Goal: Information Seeking & Learning: Compare options

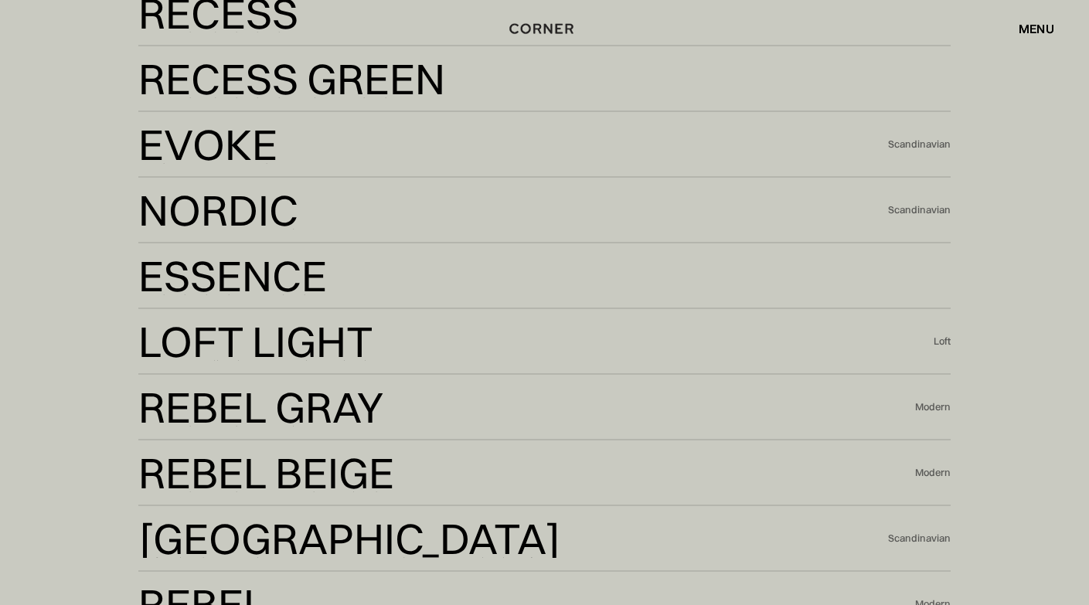
scroll to position [3080, 0]
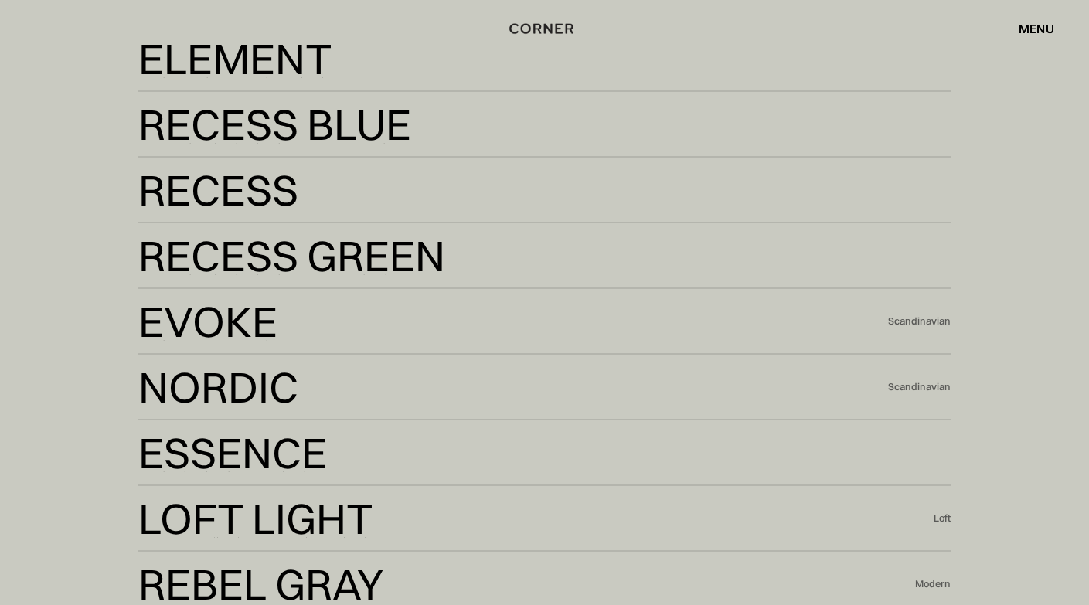
click at [1080, 180] on div "Our globally-inspired design kits Element Element Recess Blue Recess Blue Reces…" at bounding box center [544, 479] width 1089 height 1187
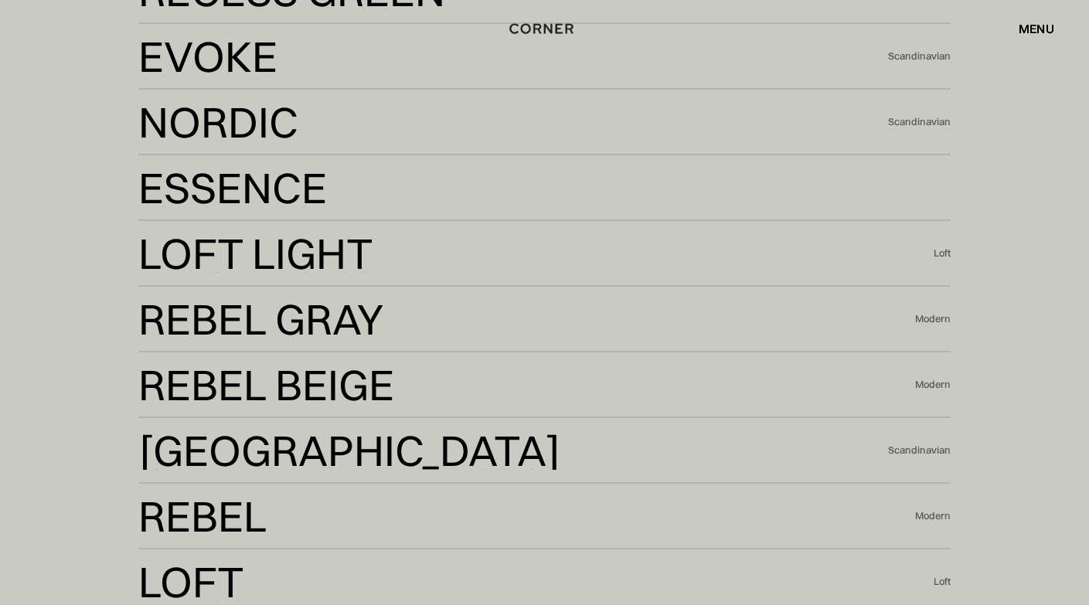
scroll to position [3168, 0]
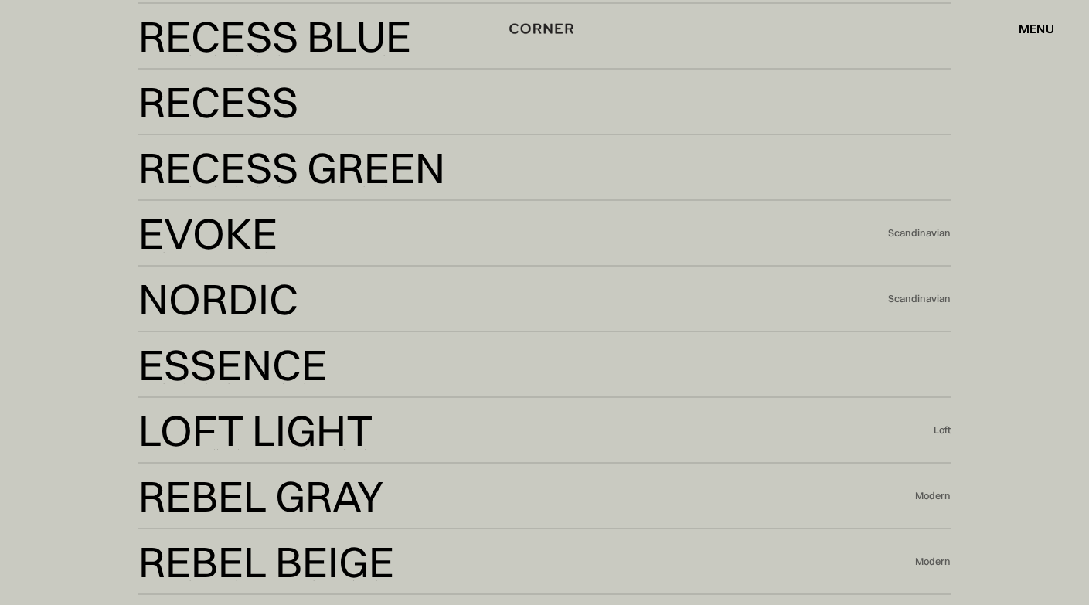
click at [281, 32] on div "Shop Kitchens Shop Kitchens How it works How it works Projects Projects Inspira…" at bounding box center [544, 28] width 1089 height 26
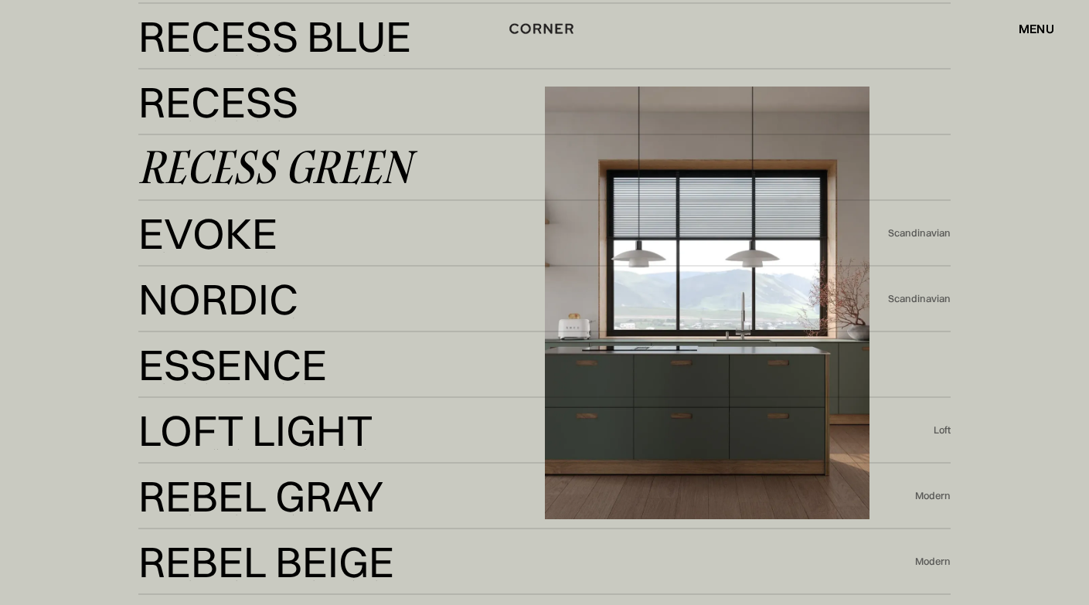
click at [236, 182] on div "Recess Green" at bounding box center [274, 167] width 273 height 37
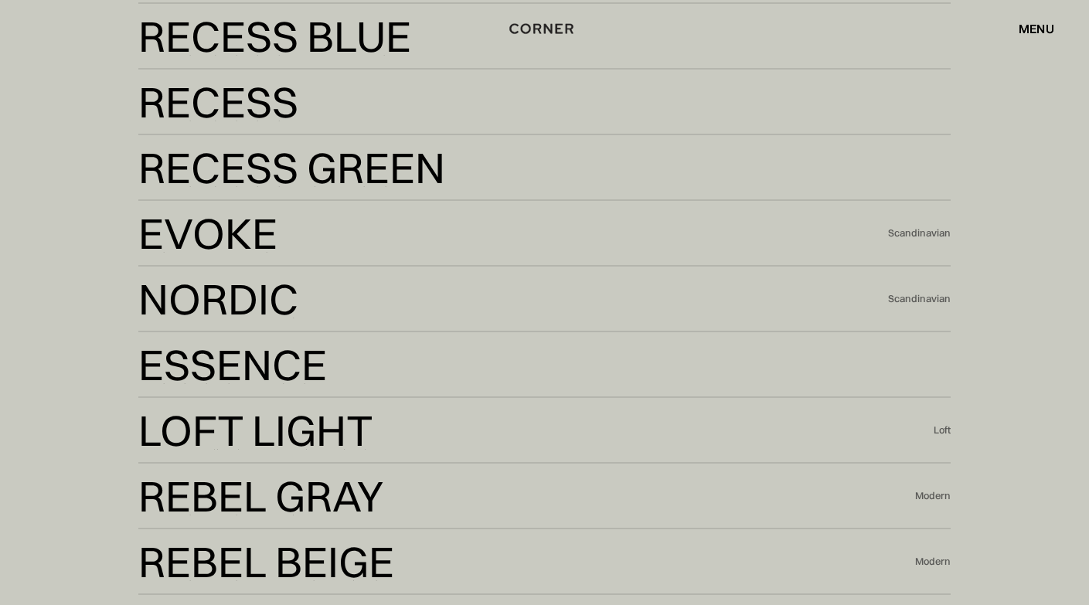
click at [268, 29] on div "Shop Kitchens Shop Kitchens How it works How it works Projects Projects Inspira…" at bounding box center [544, 28] width 1089 height 26
click at [296, 37] on div "Shop Kitchens Shop Kitchens How it works How it works Projects Projects Inspira…" at bounding box center [544, 28] width 1089 height 26
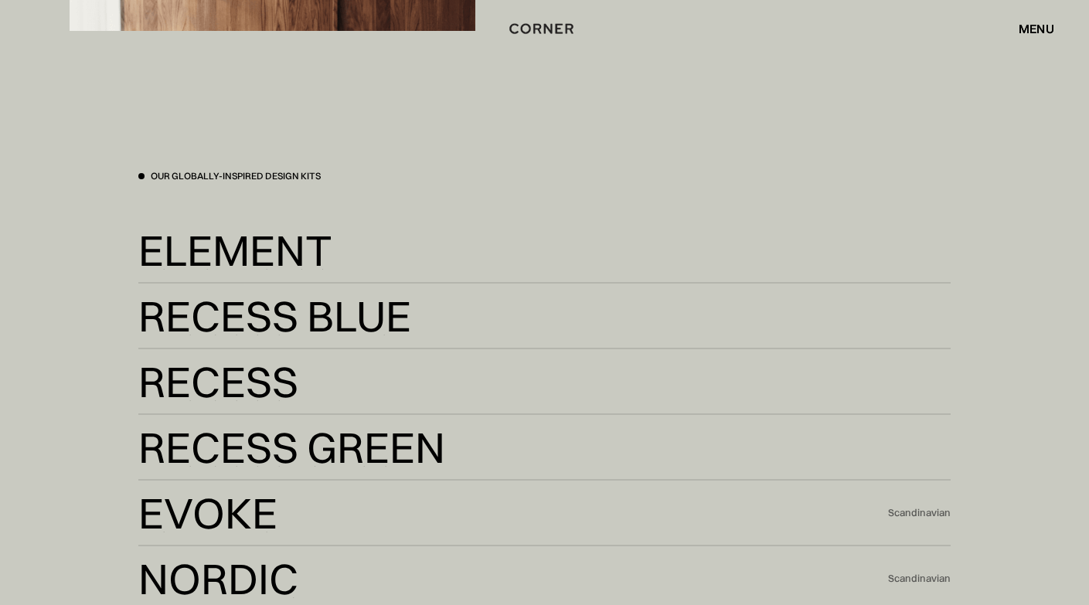
scroll to position [2874, 0]
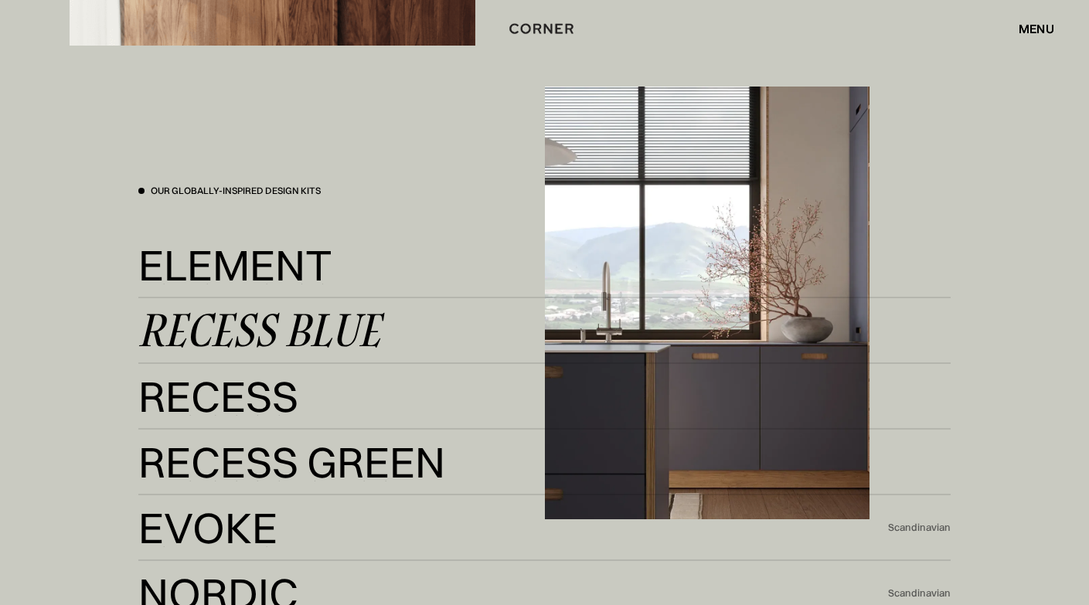
click at [217, 318] on div "Recess Blue" at bounding box center [259, 330] width 242 height 37
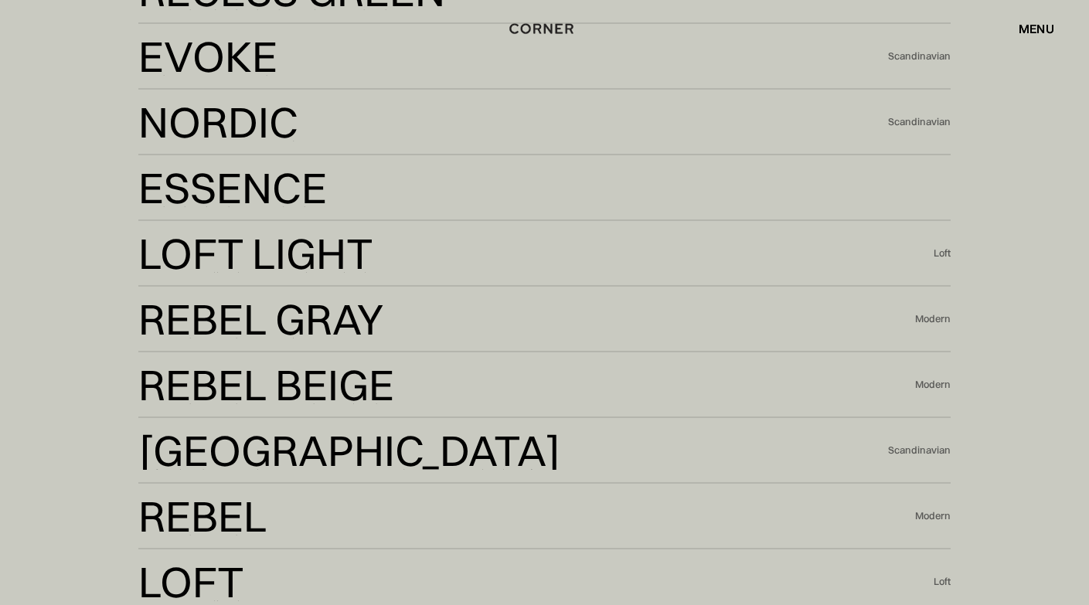
scroll to position [3360, 0]
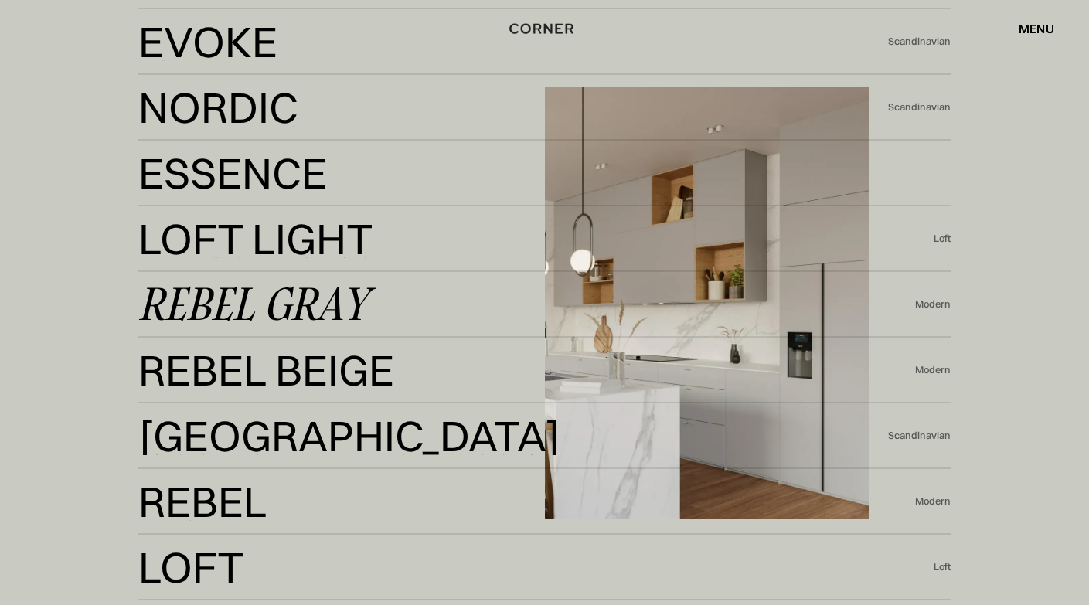
click at [304, 296] on div "Rebel Gray" at bounding box center [252, 304] width 229 height 37
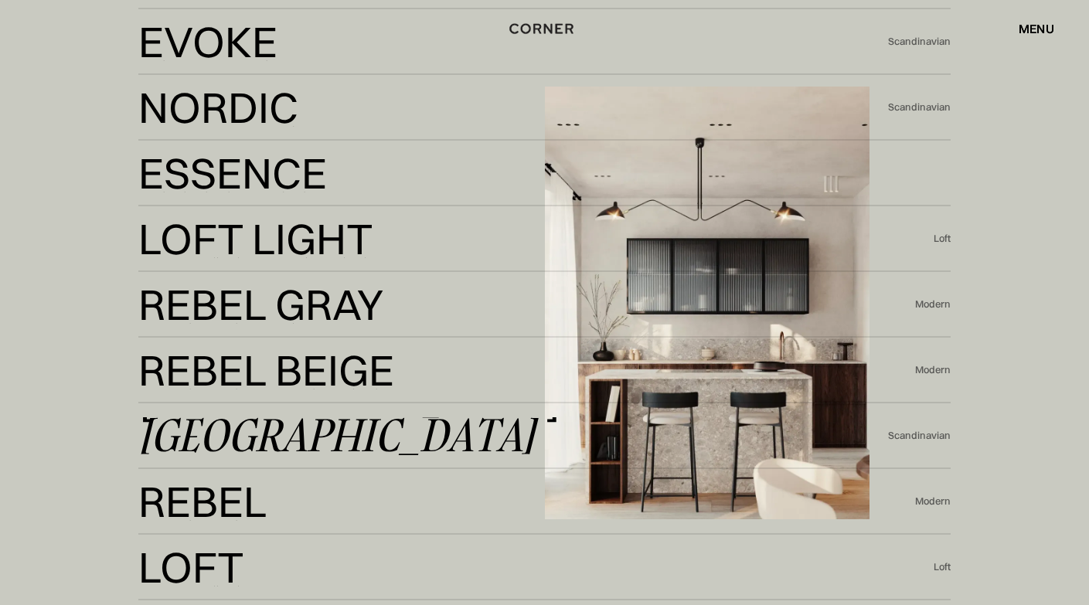
click at [240, 431] on div "[GEOGRAPHIC_DATA]" at bounding box center [336, 435] width 396 height 37
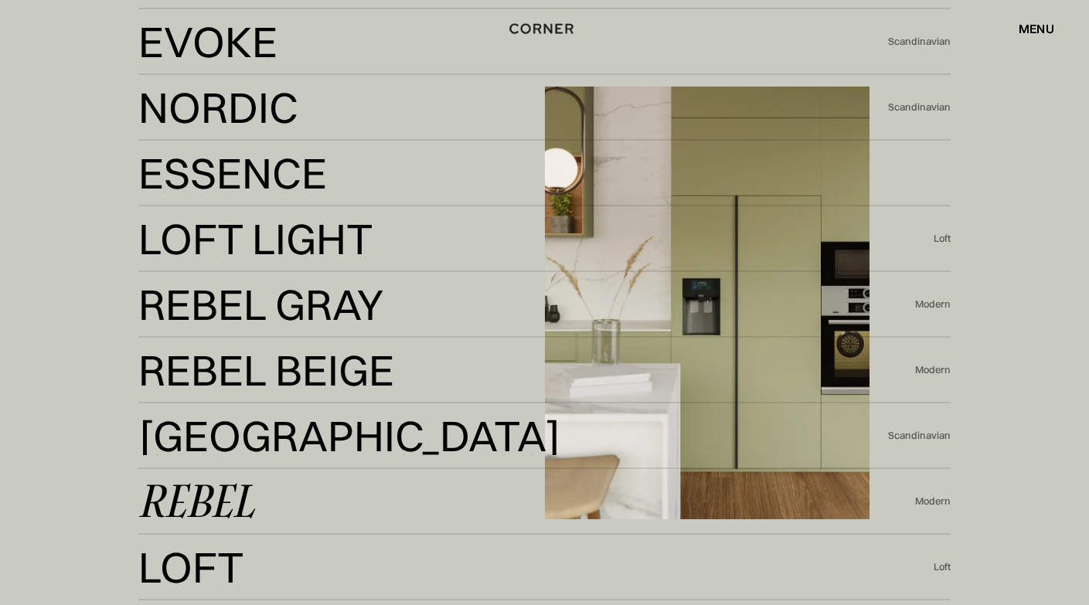
click at [205, 493] on div "Rebel" at bounding box center [196, 501] width 116 height 37
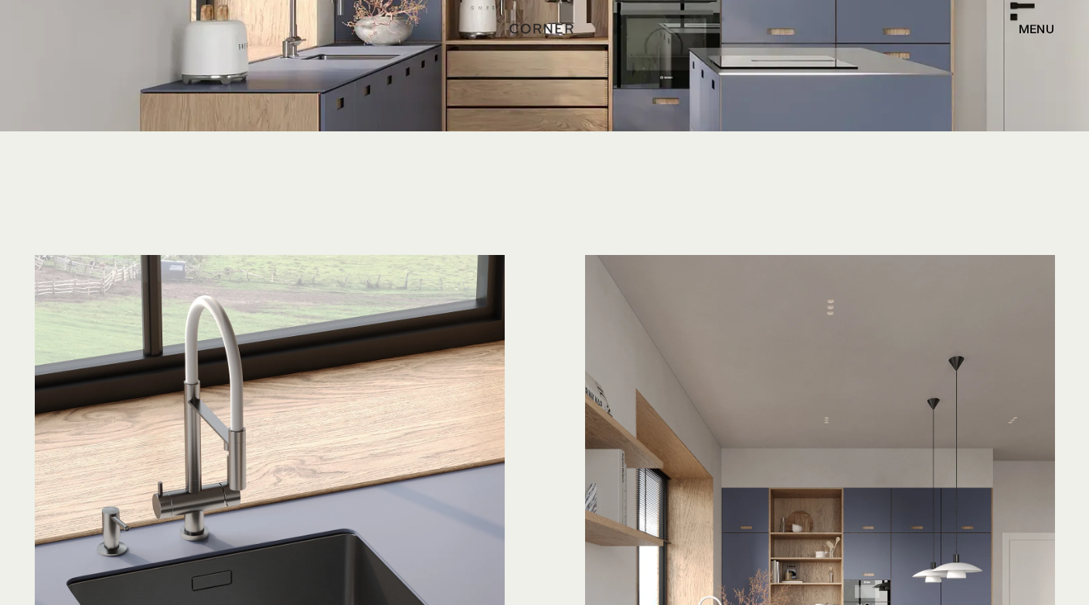
scroll to position [4016, 0]
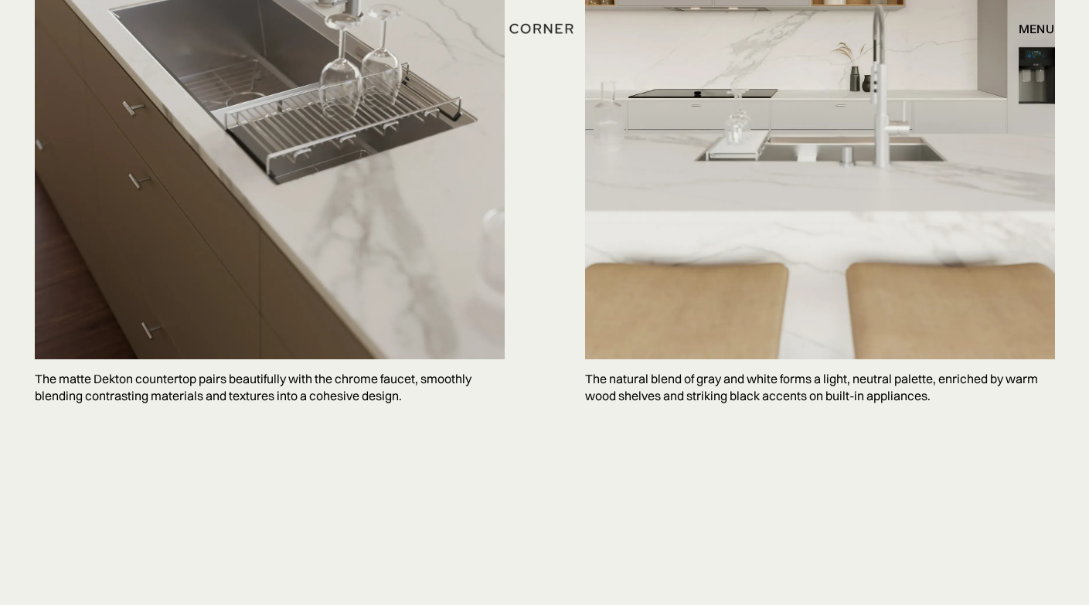
scroll to position [4673, 0]
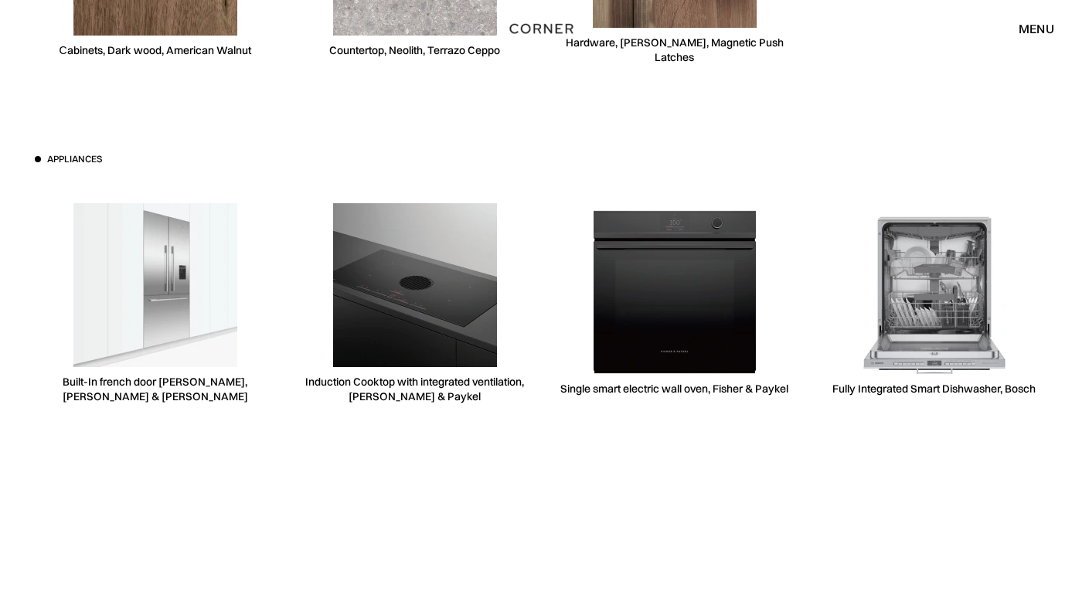
scroll to position [4775, 0]
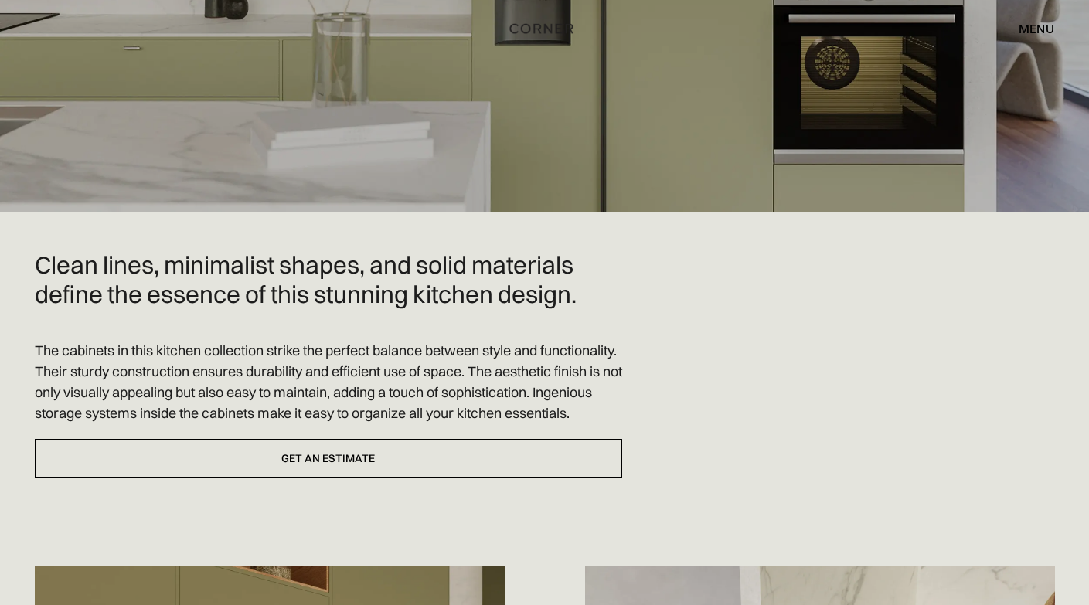
scroll to position [138, 0]
